Goal: Check status

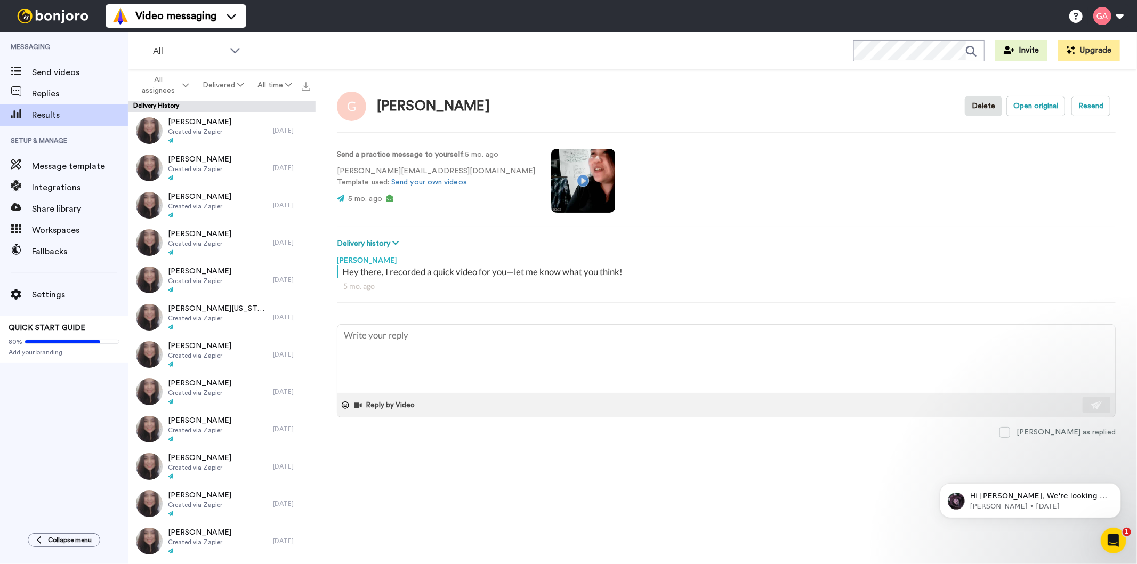
type textarea "x"
click at [94, 113] on span "Results" at bounding box center [80, 115] width 96 height 13
